Goal: Find specific page/section: Find specific page/section

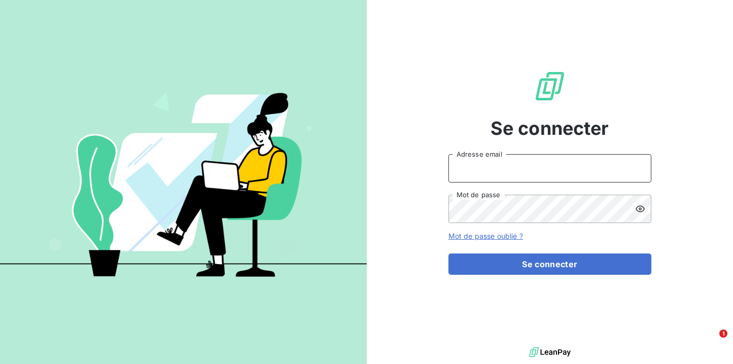
type input "[EMAIL_ADDRESS][DOMAIN_NAME]"
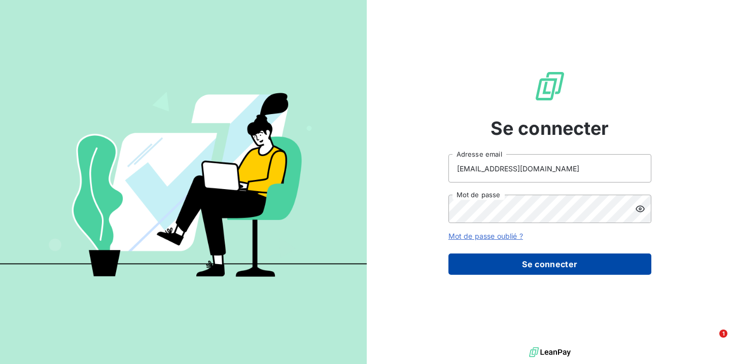
click at [510, 262] on button "Se connecter" at bounding box center [549, 264] width 203 height 21
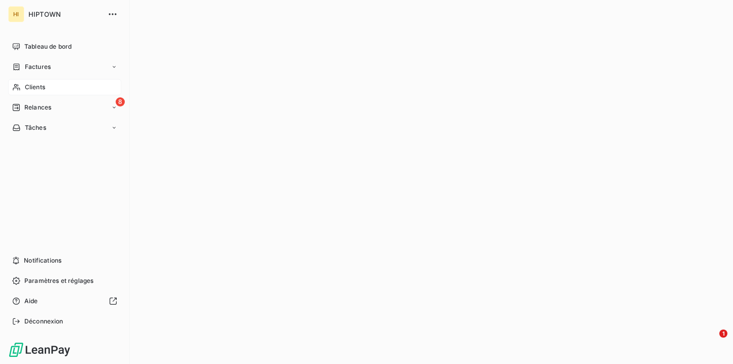
click at [45, 83] on span "Clients" at bounding box center [35, 87] width 20 height 9
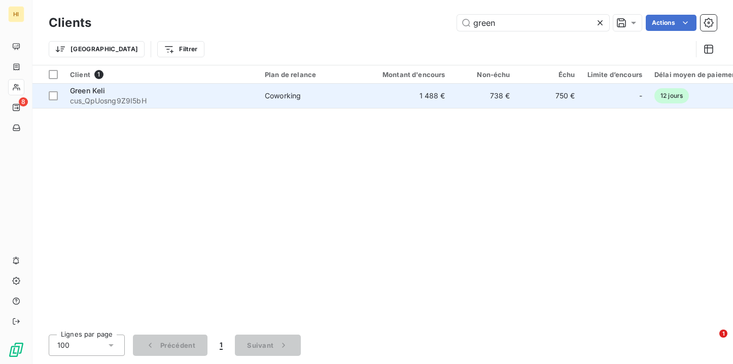
type input "green"
click at [156, 90] on div "Green Keli" at bounding box center [161, 91] width 183 height 10
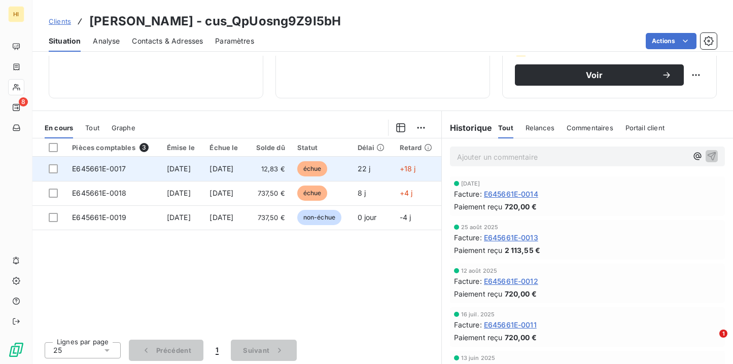
scroll to position [171, 0]
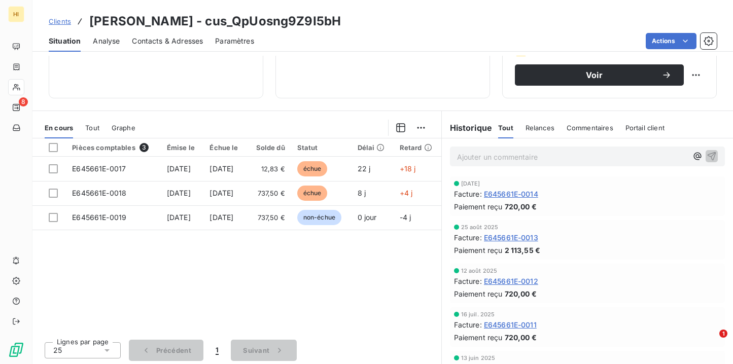
click at [97, 129] on span "Tout" at bounding box center [92, 128] width 14 height 8
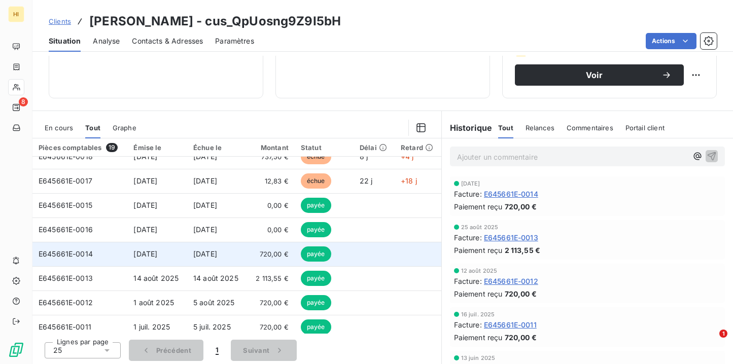
scroll to position [42, 0]
